Goal: Information Seeking & Learning: Learn about a topic

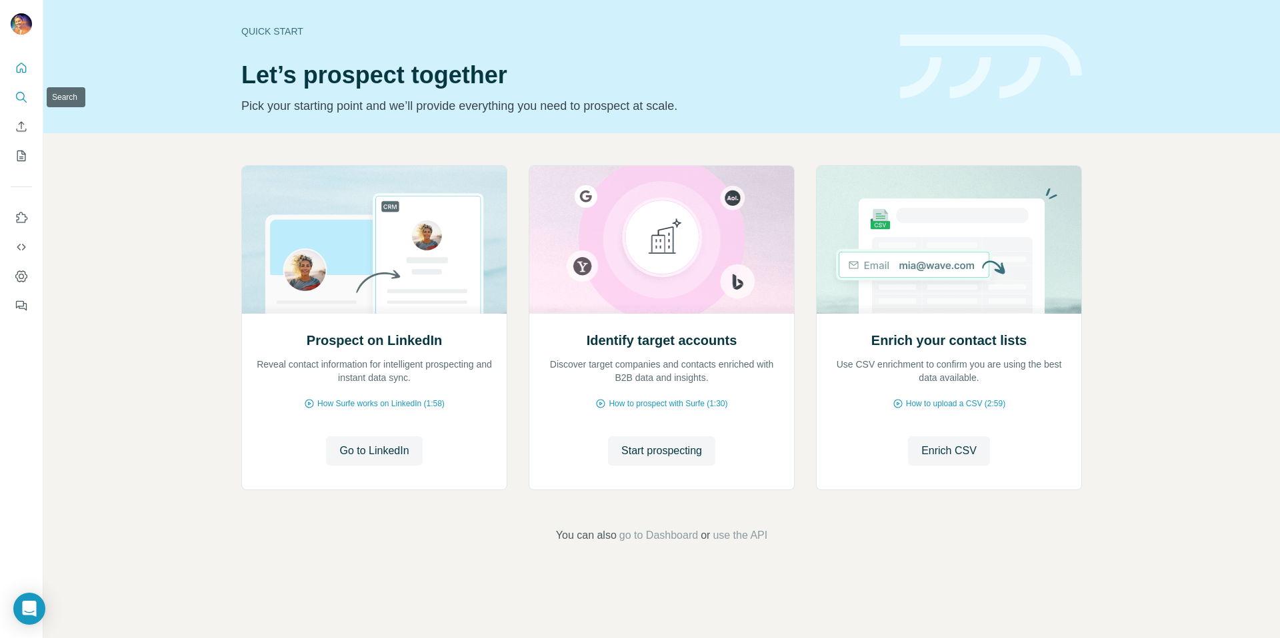
click at [25, 94] on icon "Search" at bounding box center [21, 97] width 13 height 13
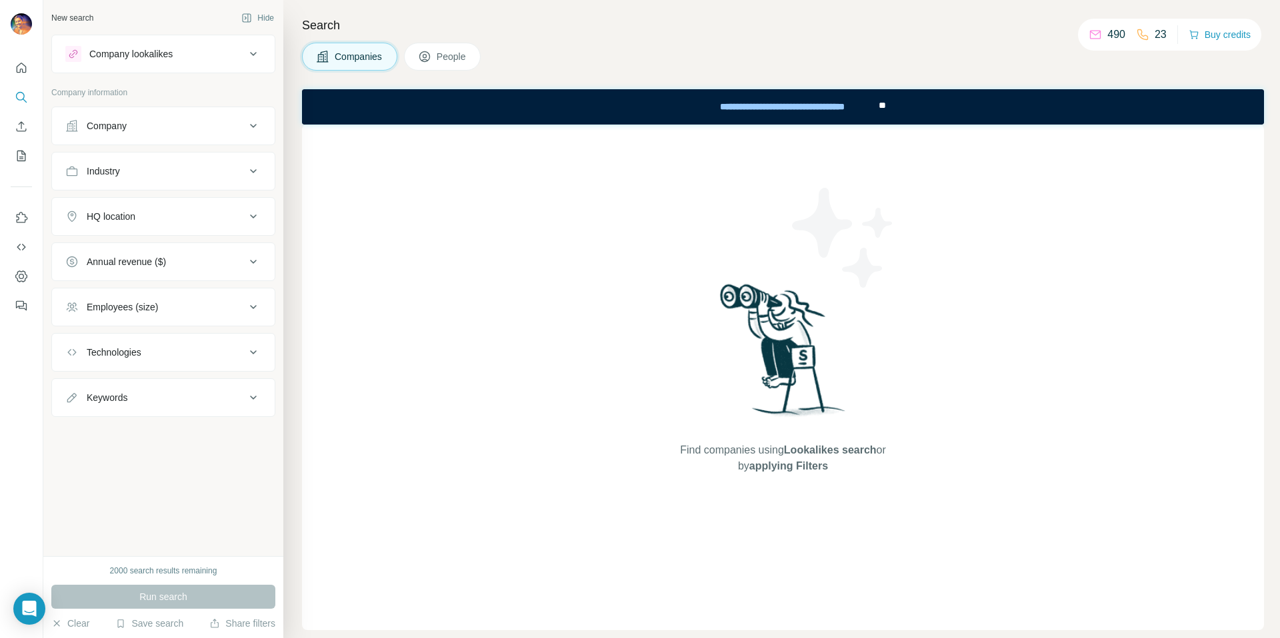
click at [161, 137] on button "Company" at bounding box center [163, 126] width 223 height 32
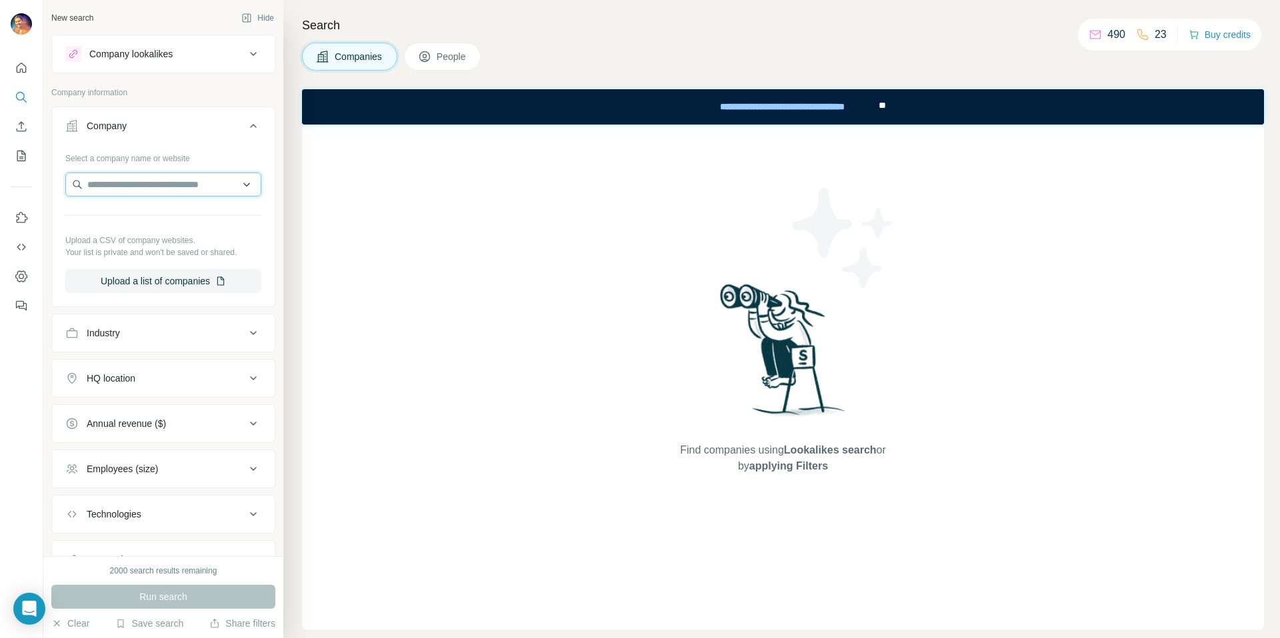
click at [149, 184] on input "text" at bounding box center [163, 185] width 196 height 24
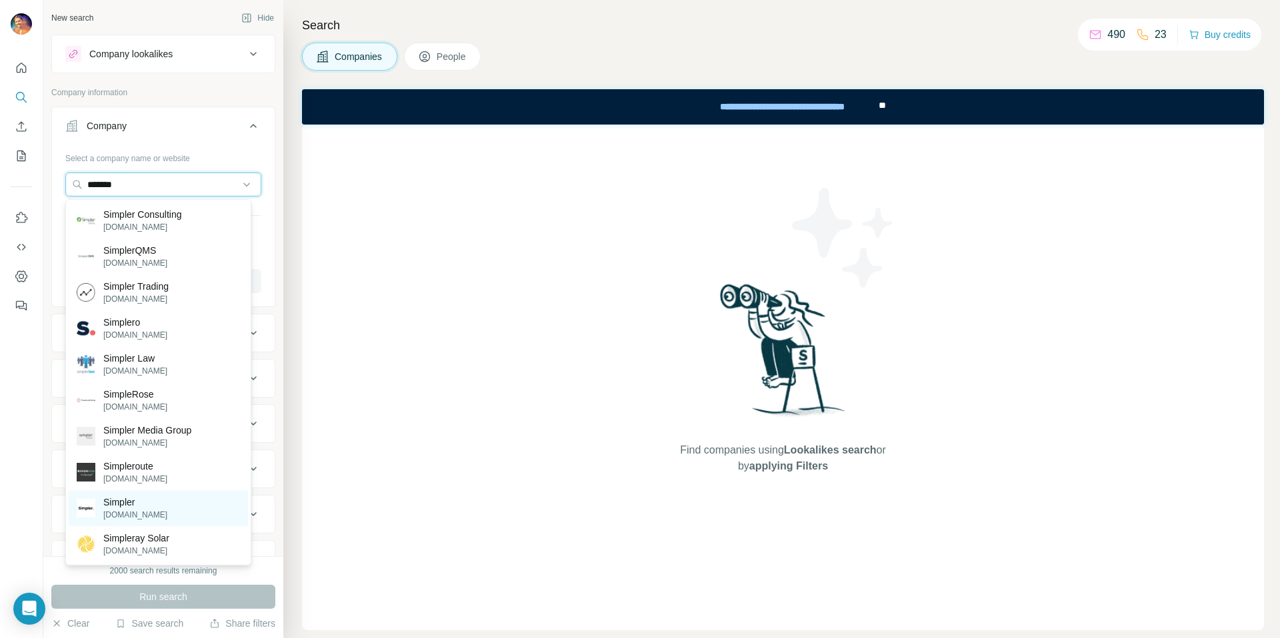
type input "*******"
click at [149, 510] on div "Simpler [DOMAIN_NAME]" at bounding box center [158, 508] width 179 height 36
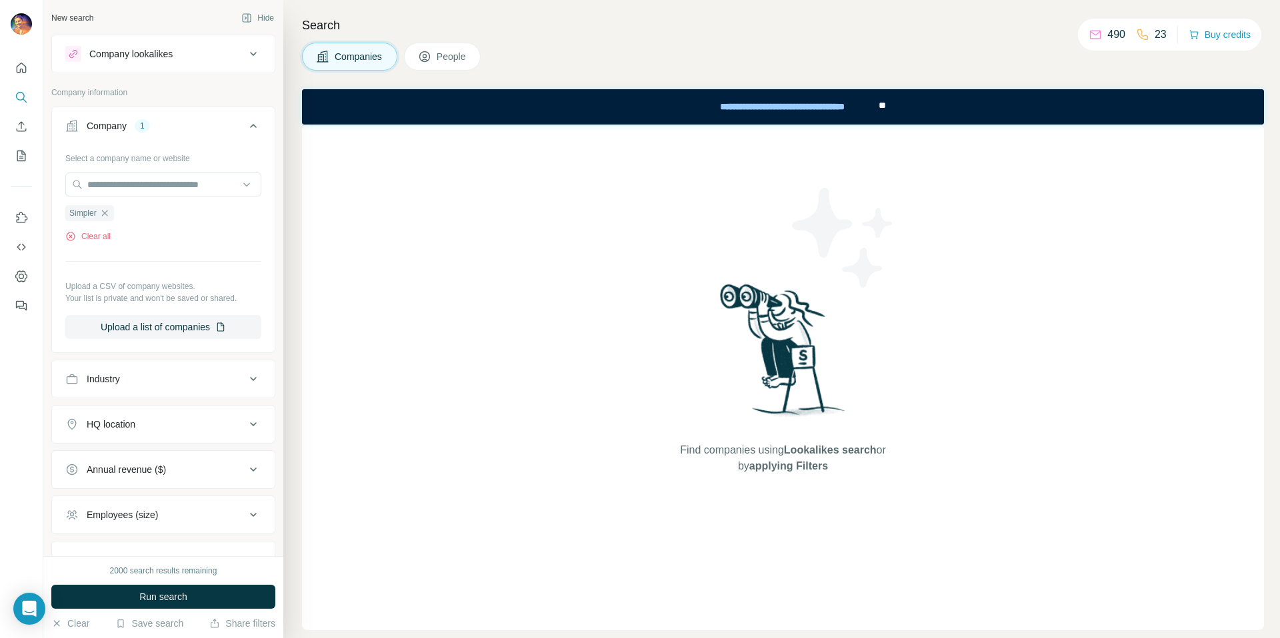
click at [455, 51] on span "People" at bounding box center [451, 56] width 31 height 13
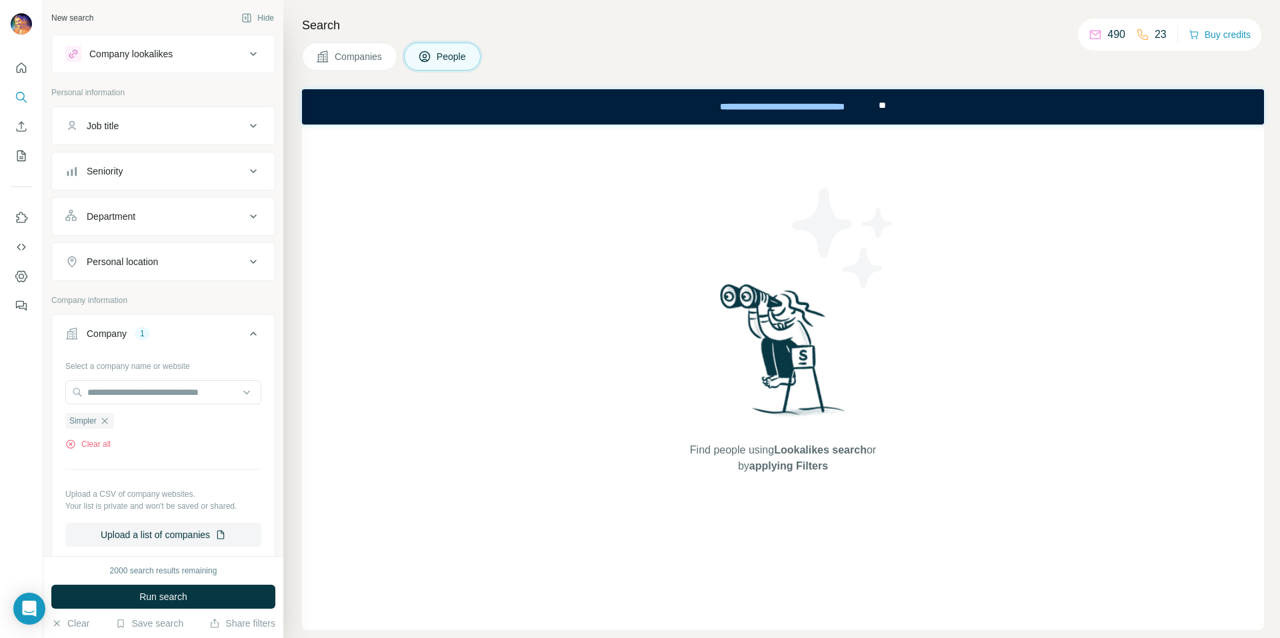
click at [129, 47] on div "Company lookalikes" at bounding box center [130, 53] width 83 height 13
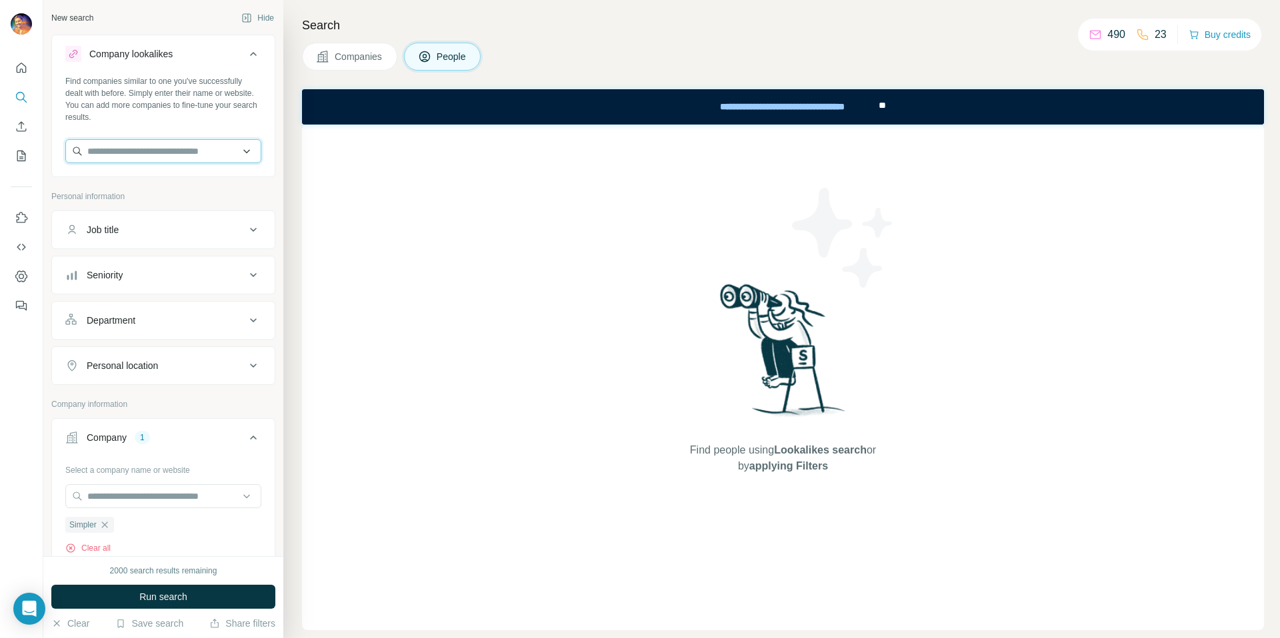
click at [123, 149] on input "text" at bounding box center [163, 151] width 196 height 24
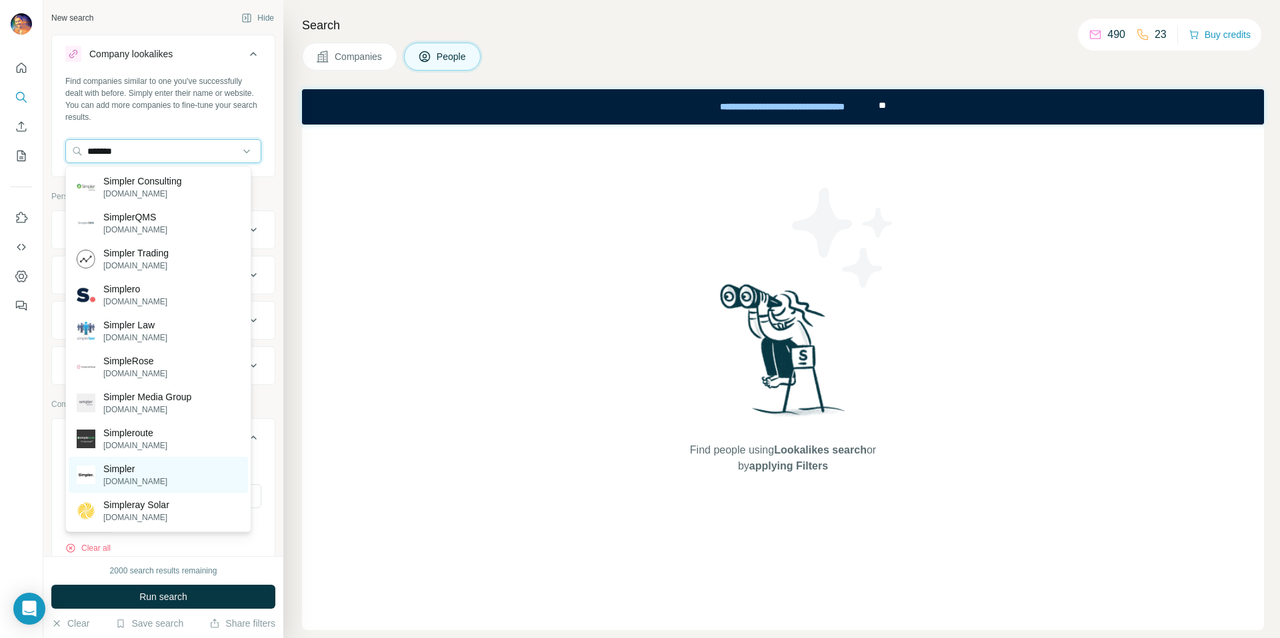
type input "*******"
click at [135, 478] on p "[DOMAIN_NAME]" at bounding box center [135, 482] width 64 height 12
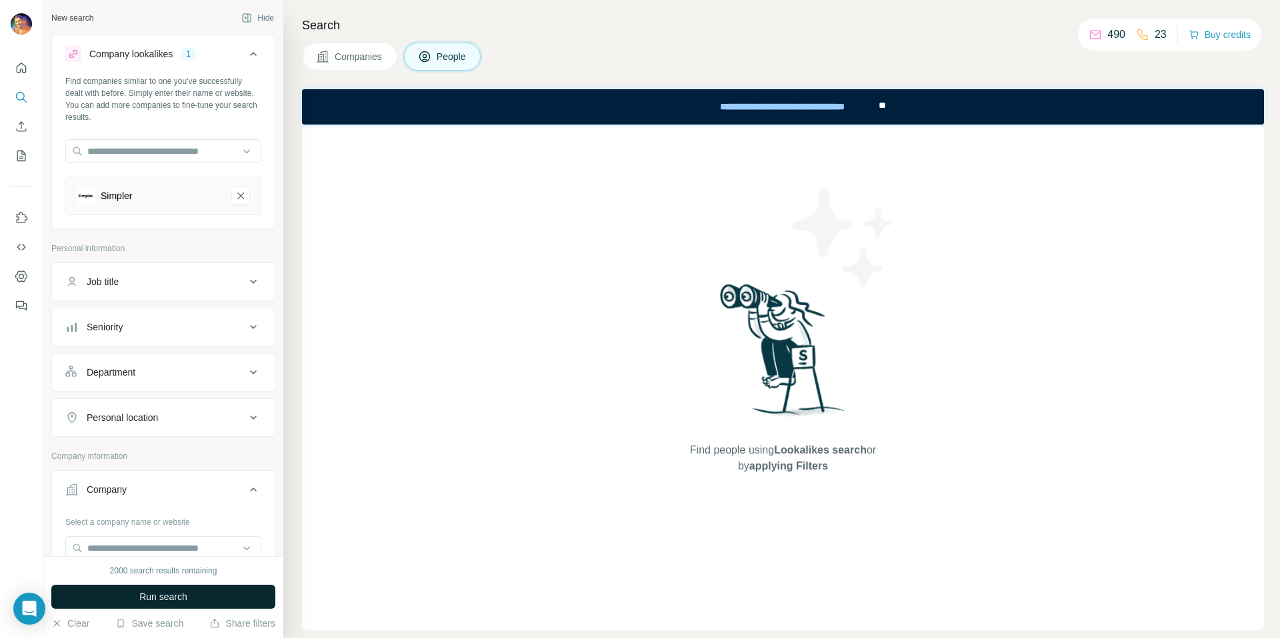
click at [143, 589] on button "Run search" at bounding box center [163, 597] width 224 height 24
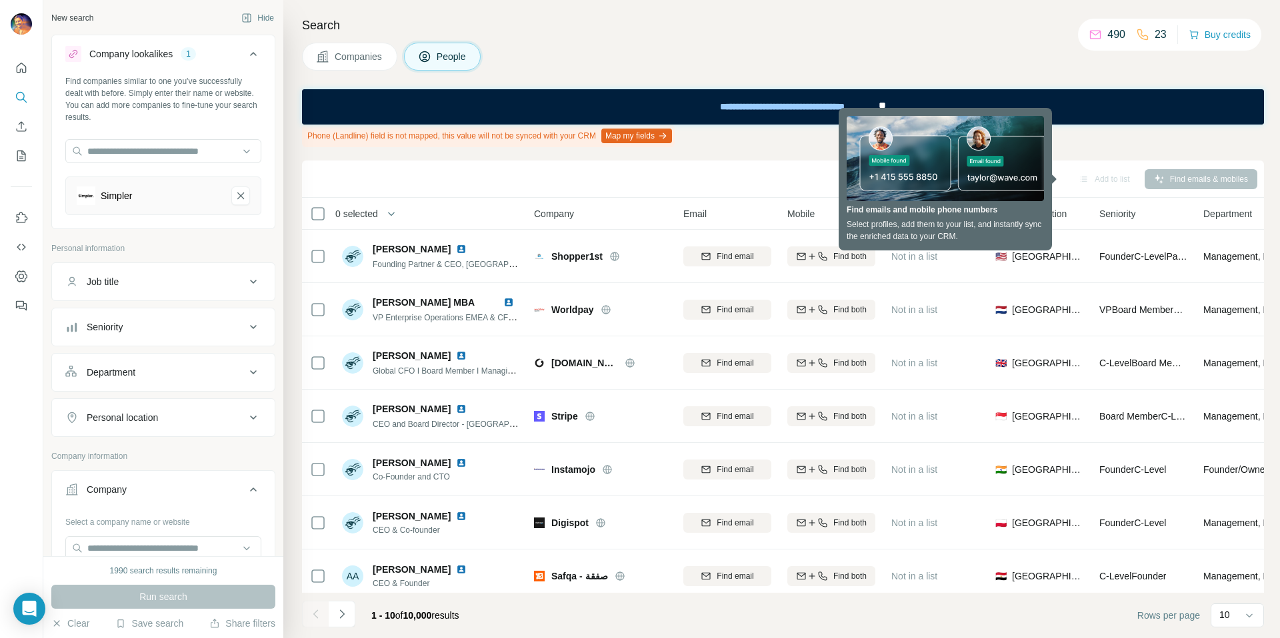
scroll to position [32, 0]
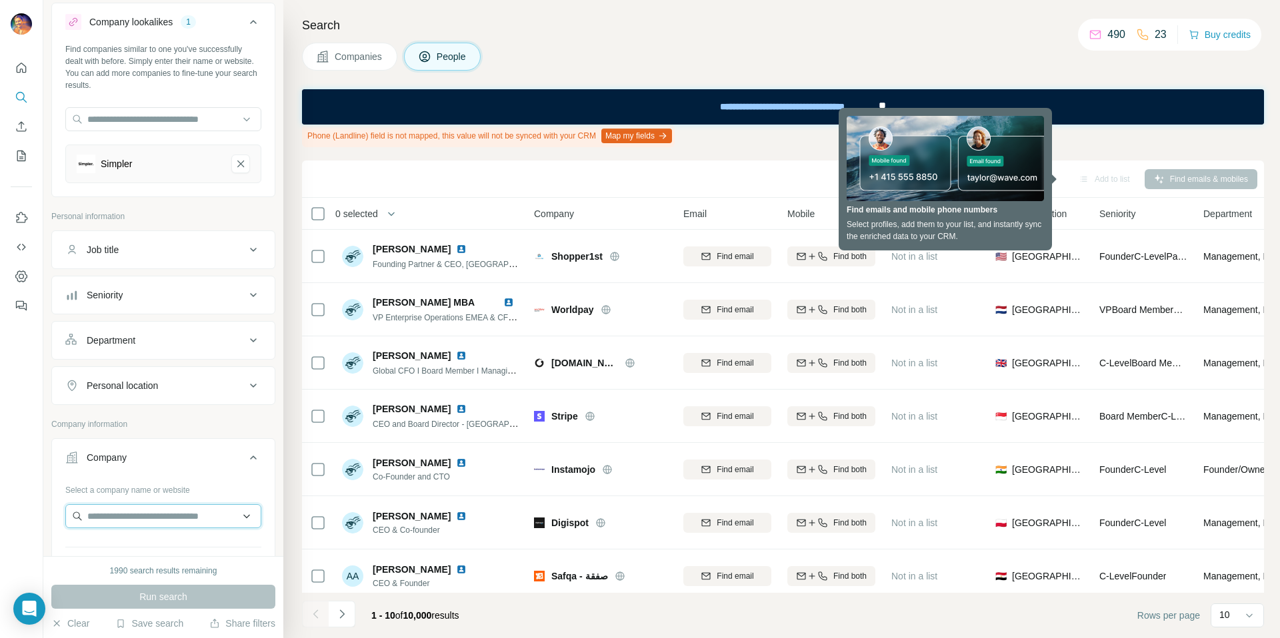
click at [169, 510] on input "text" at bounding box center [163, 516] width 196 height 24
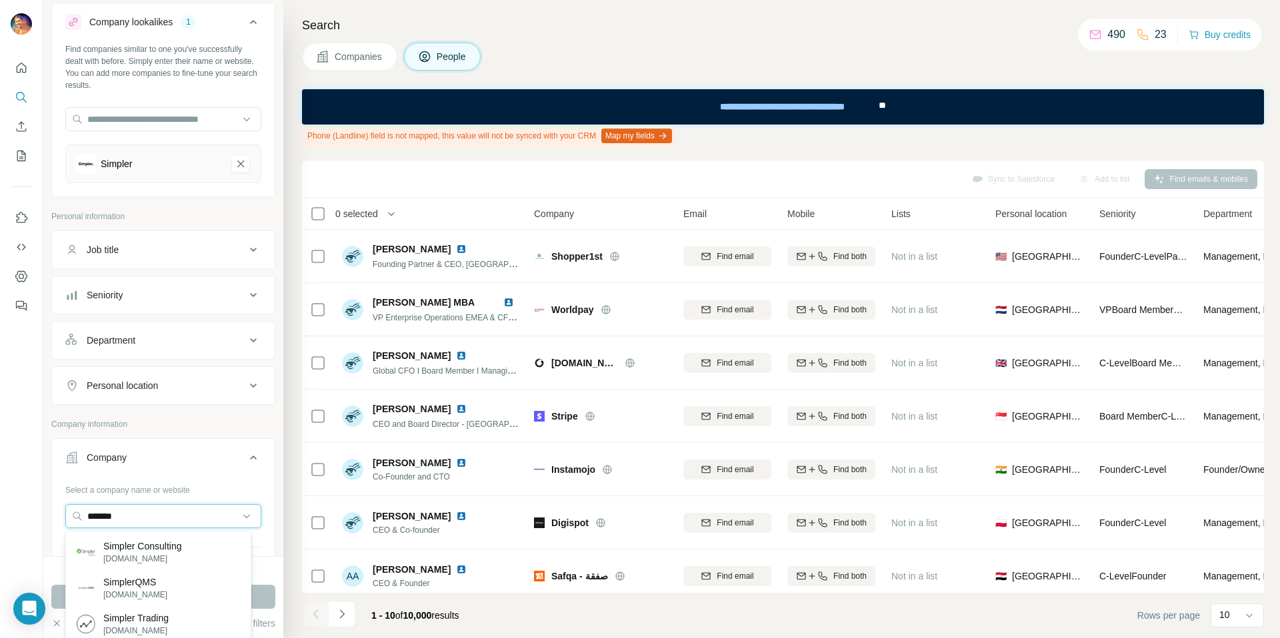
scroll to position [255, 0]
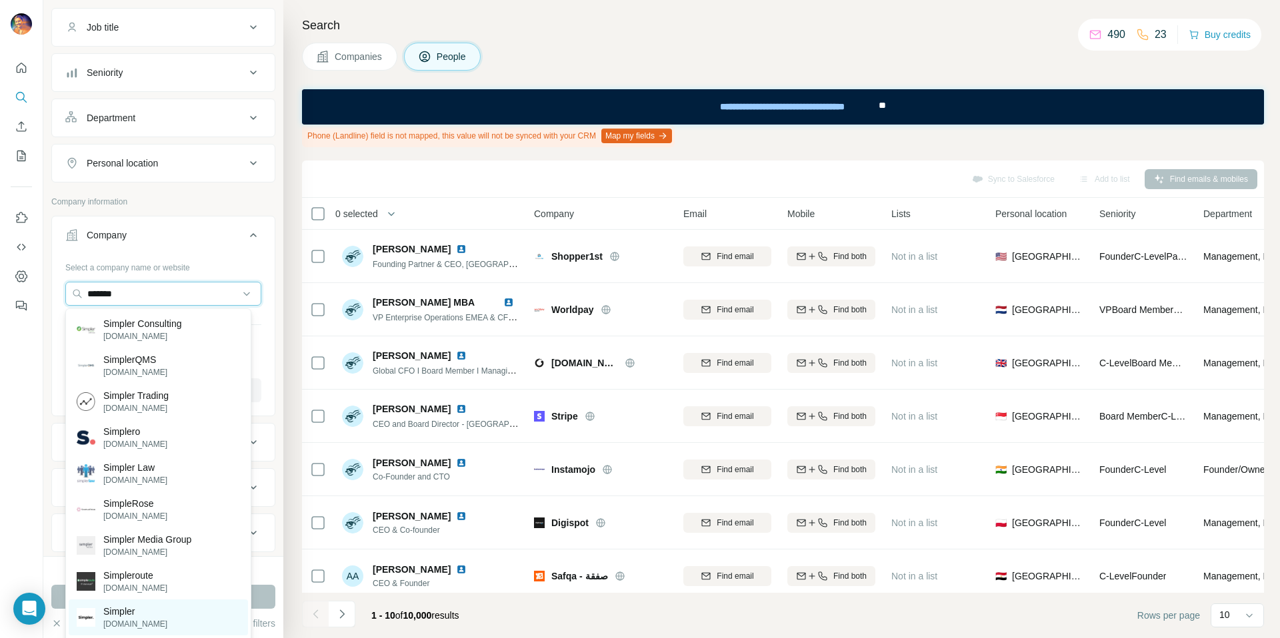
type input "*******"
click at [125, 616] on p "Simpler" at bounding box center [135, 611] width 64 height 13
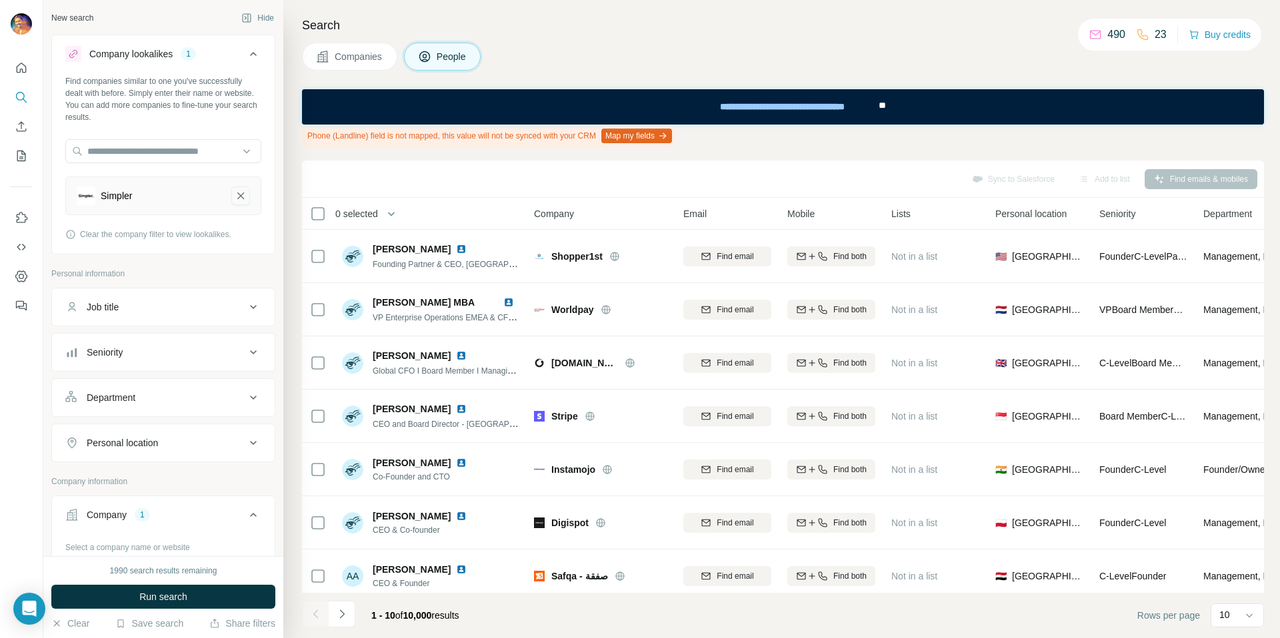
click at [235, 195] on icon "Simpler-remove-button" at bounding box center [241, 195] width 12 height 13
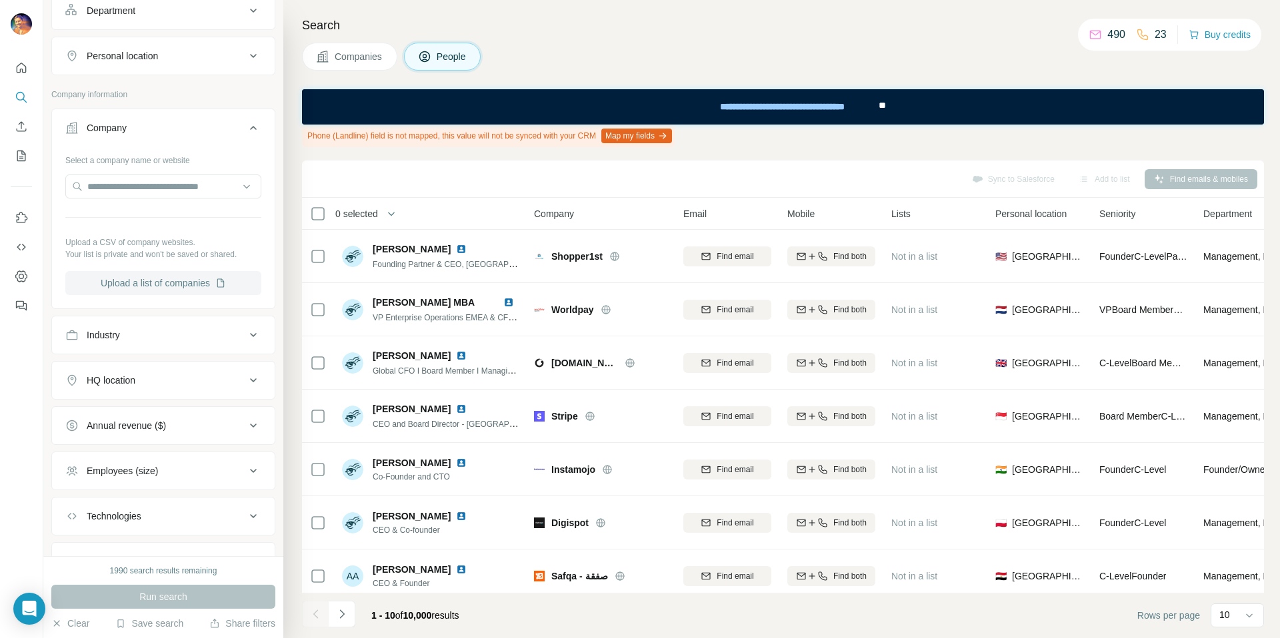
scroll to position [293, 0]
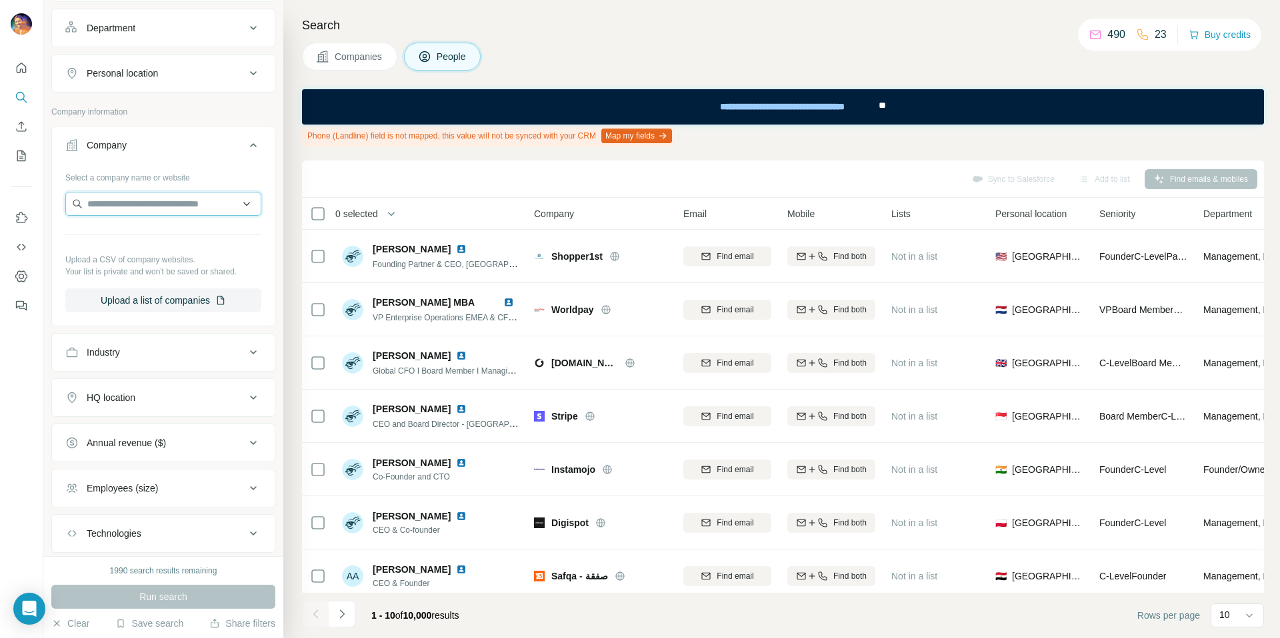
click at [131, 203] on input "text" at bounding box center [163, 204] width 196 height 24
click at [245, 139] on icon at bounding box center [253, 145] width 16 height 16
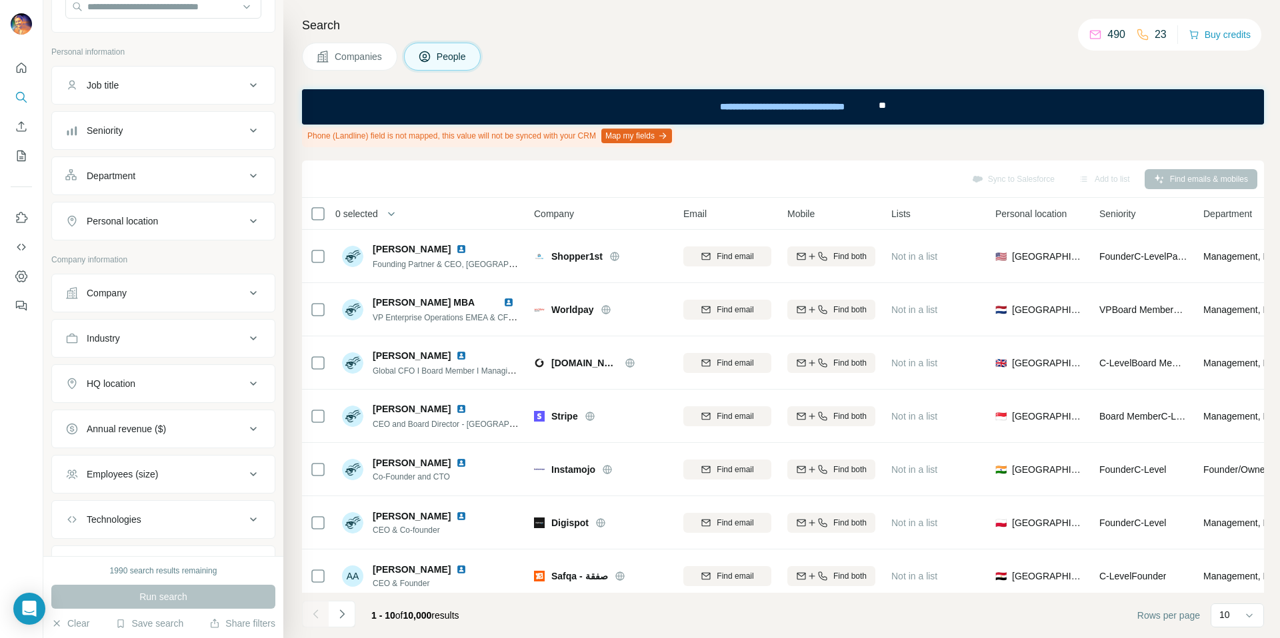
scroll to position [15, 0]
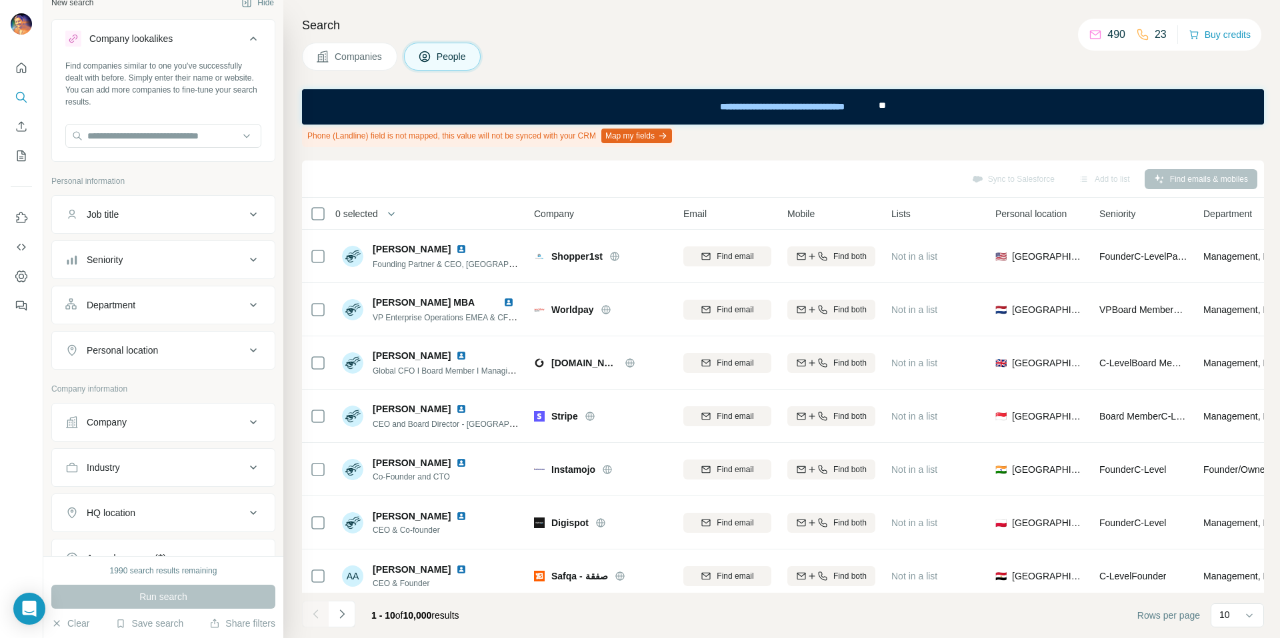
click at [136, 413] on button "Company" at bounding box center [163, 423] width 223 height 32
click at [117, 486] on input "text" at bounding box center [163, 481] width 196 height 24
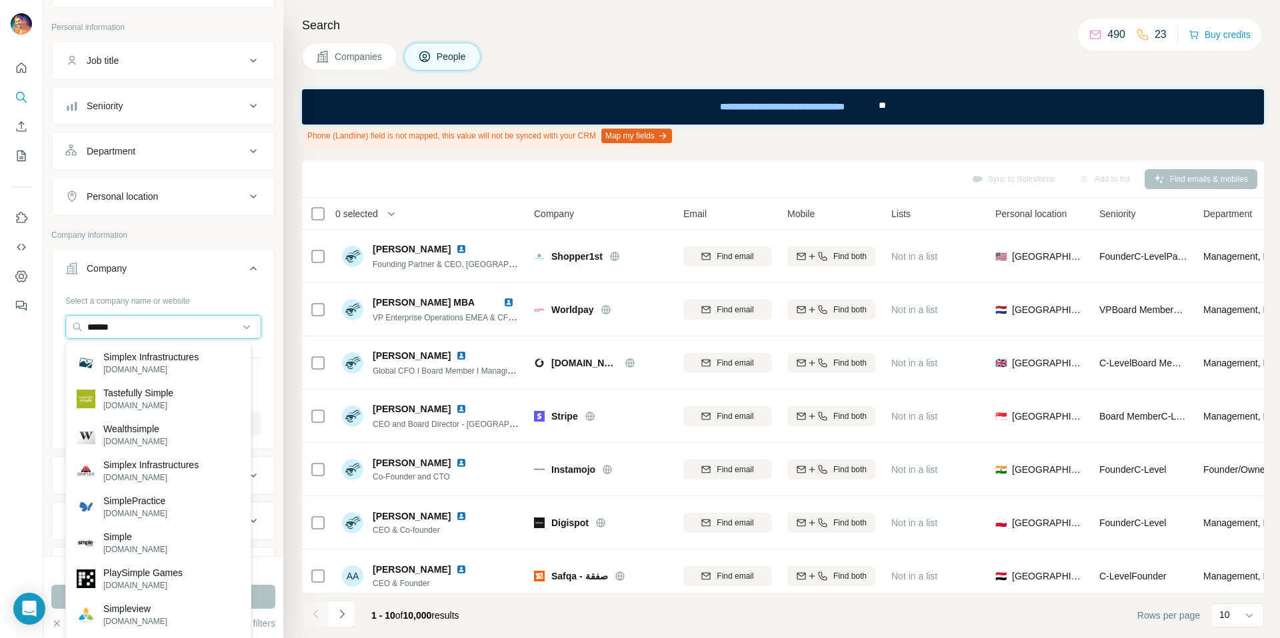
scroll to position [289, 0]
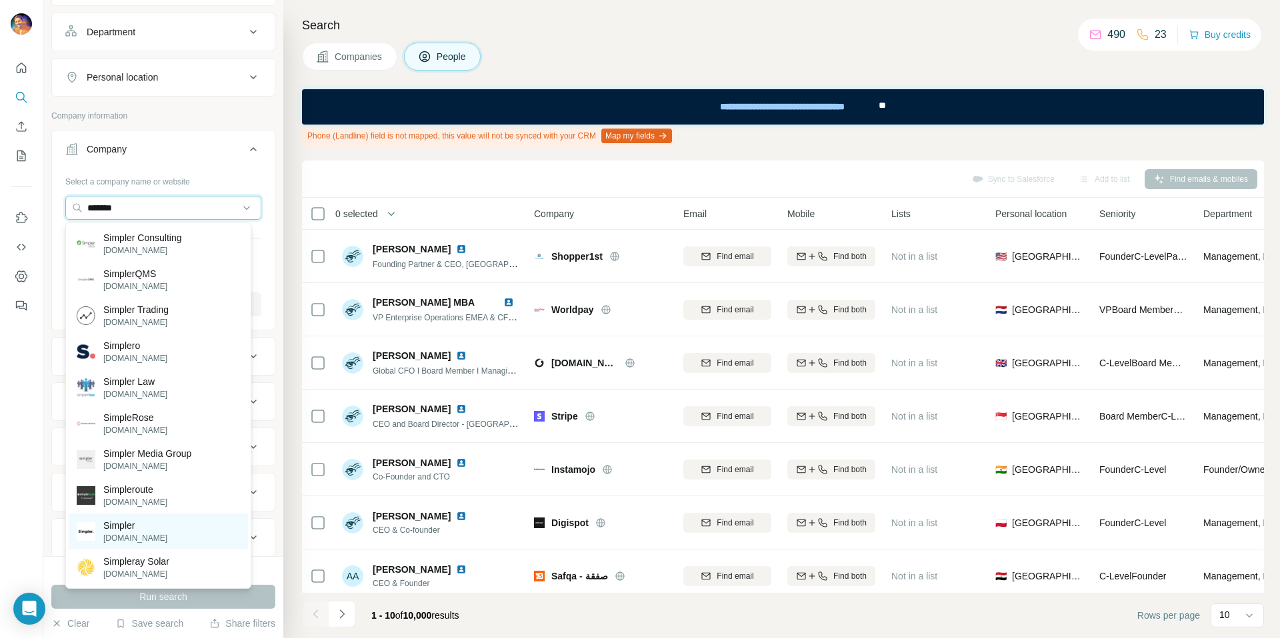
type input "*******"
click at [132, 524] on p "Simpler" at bounding box center [135, 525] width 64 height 13
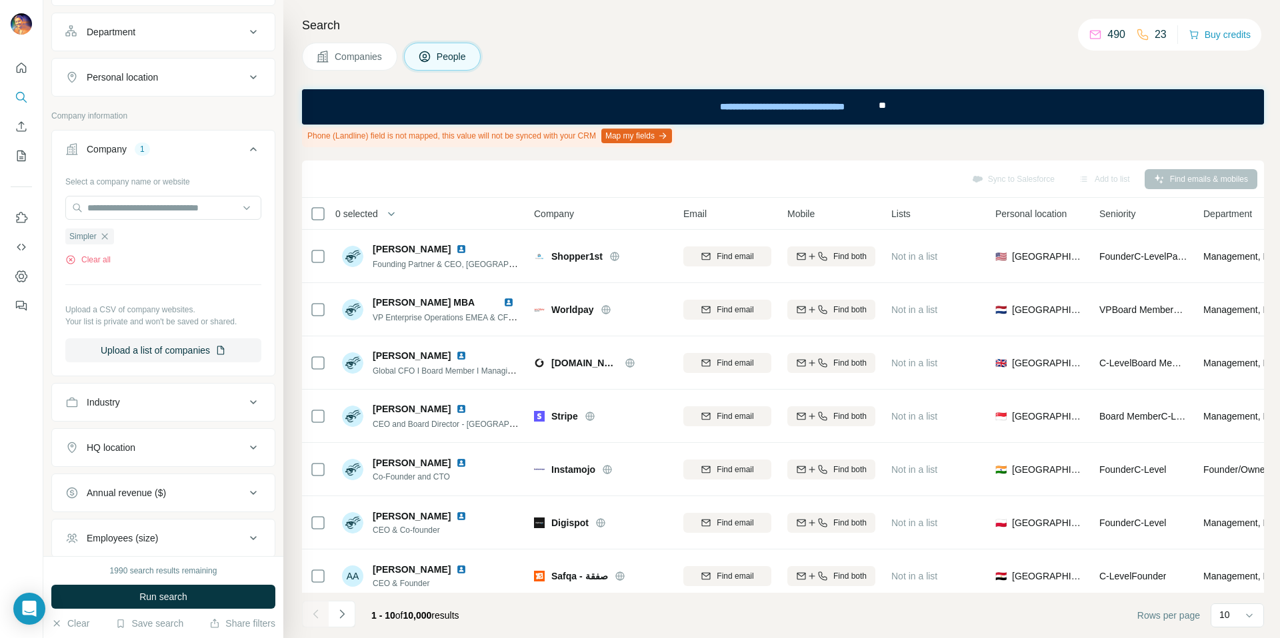
scroll to position [306, 0]
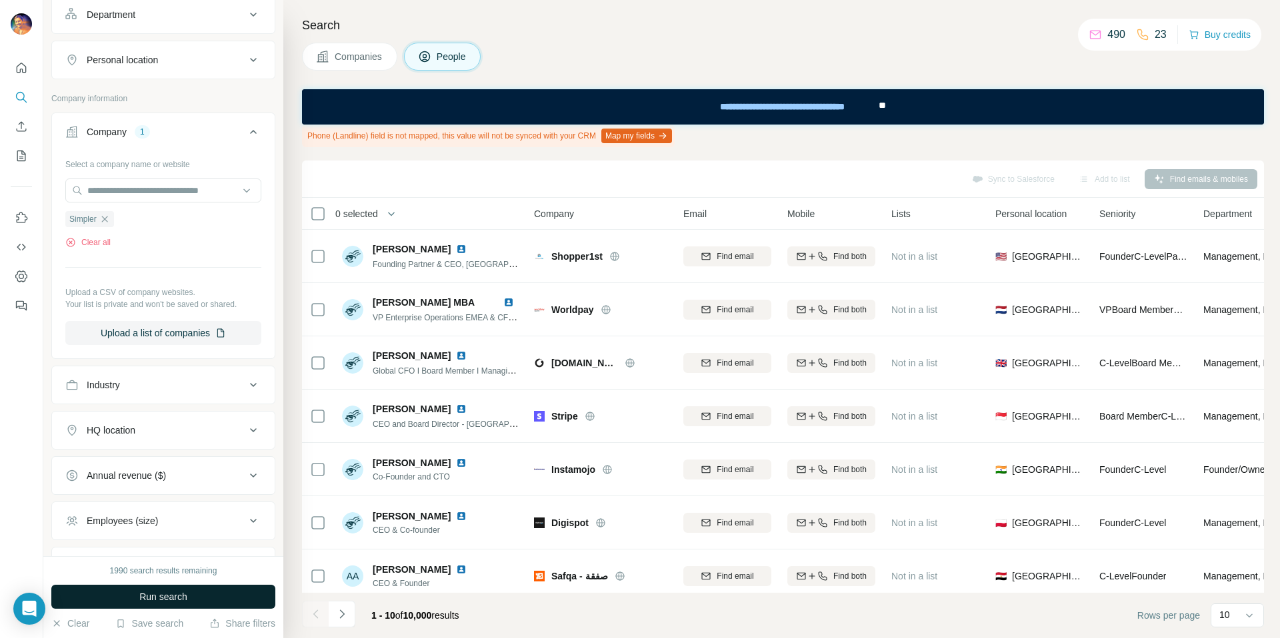
click at [166, 602] on span "Run search" at bounding box center [163, 596] width 48 height 13
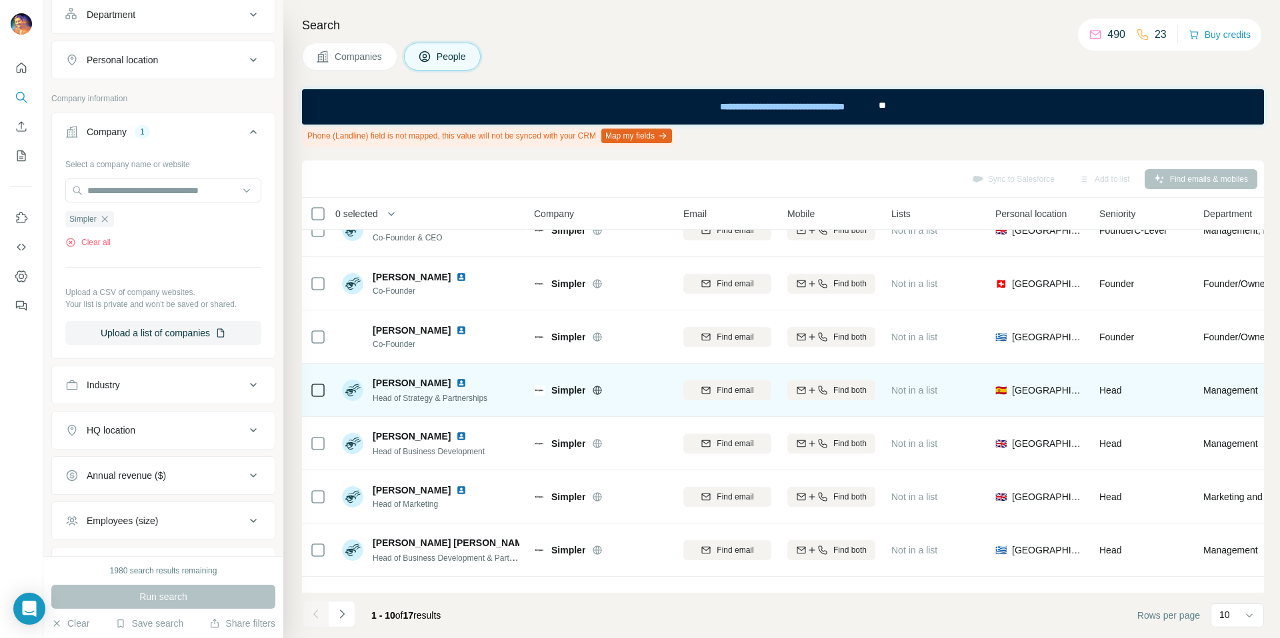
scroll to position [0, 0]
